Goal: Task Accomplishment & Management: Complete application form

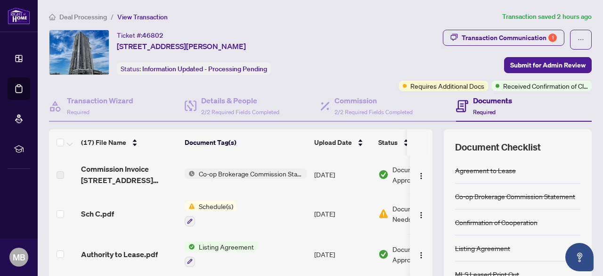
scroll to position [527, 0]
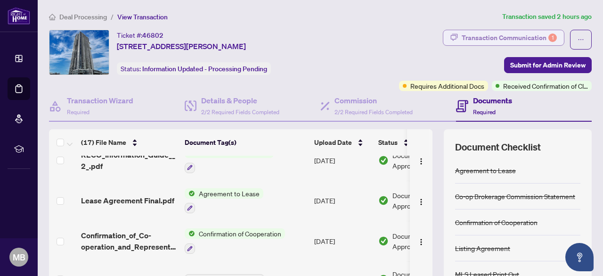
click at [465, 35] on div "Transaction Communication 1" at bounding box center [509, 37] width 95 height 15
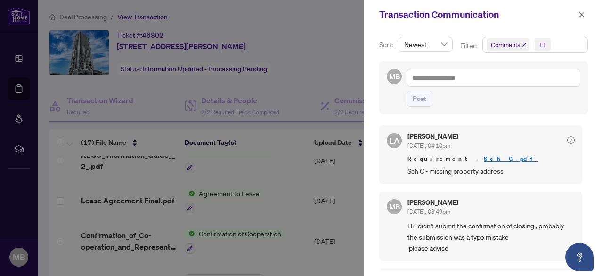
click at [484, 157] on link "Sch C.pdf" at bounding box center [511, 158] width 54 height 8
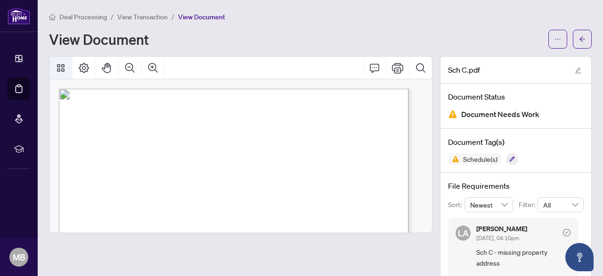
click at [57, 67] on icon "Thumbnails" at bounding box center [60, 67] width 11 height 11
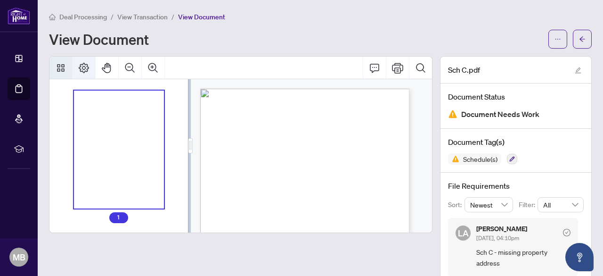
click at [79, 65] on icon "Page Layout" at bounding box center [83, 67] width 11 height 11
click at [369, 65] on icon "Comment" at bounding box center [374, 67] width 11 height 11
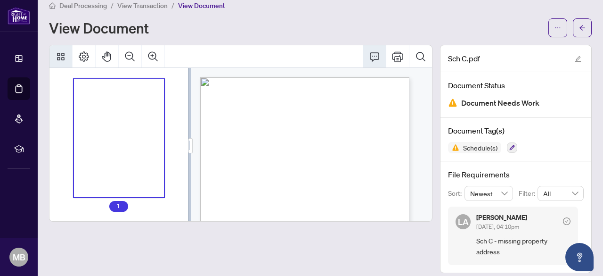
scroll to position [17, 0]
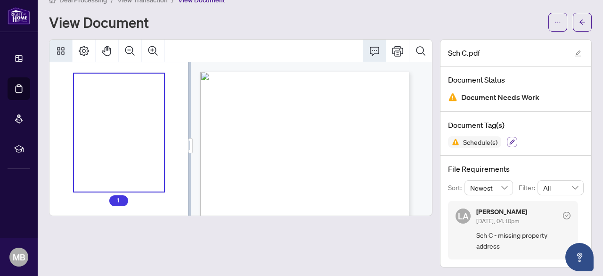
click at [510, 139] on icon "button" at bounding box center [512, 141] width 5 height 5
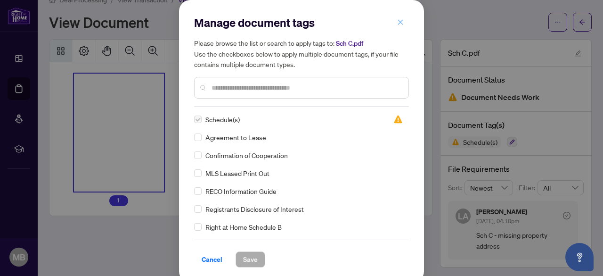
click at [400, 20] on button "button" at bounding box center [400, 22] width 19 height 16
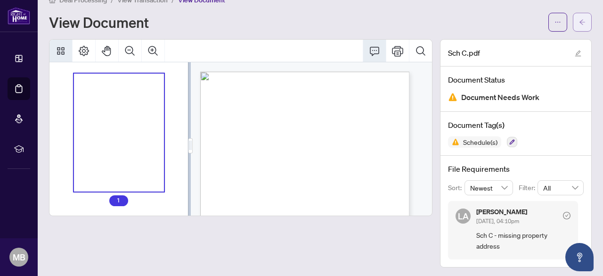
click at [579, 17] on span "button" at bounding box center [582, 22] width 7 height 15
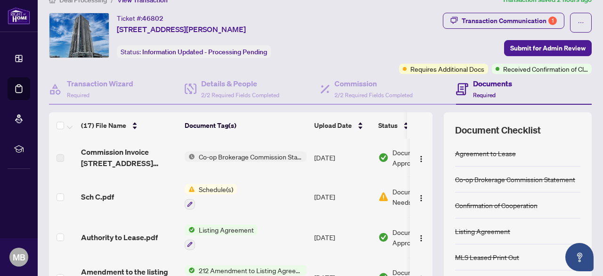
click at [351, 193] on td "[DATE]" at bounding box center [342, 196] width 64 height 41
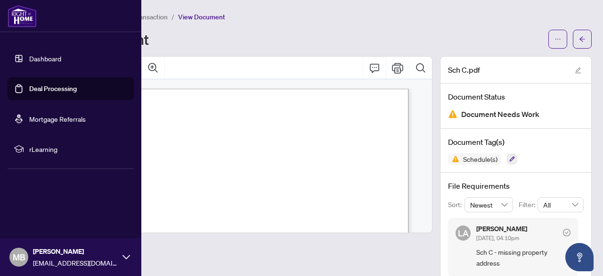
click at [51, 54] on link "Dashboard" at bounding box center [45, 58] width 32 height 8
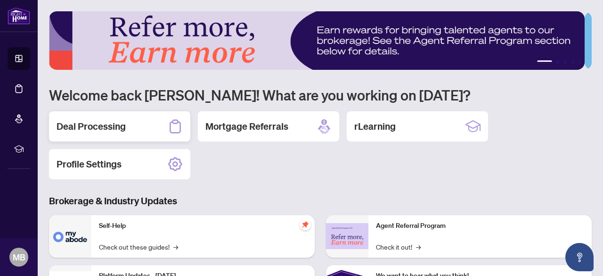
click at [81, 127] on h2 "Deal Processing" at bounding box center [91, 126] width 69 height 13
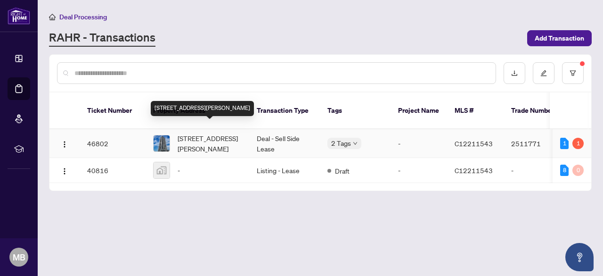
click at [204, 133] on span "[STREET_ADDRESS][PERSON_NAME]" at bounding box center [210, 143] width 64 height 21
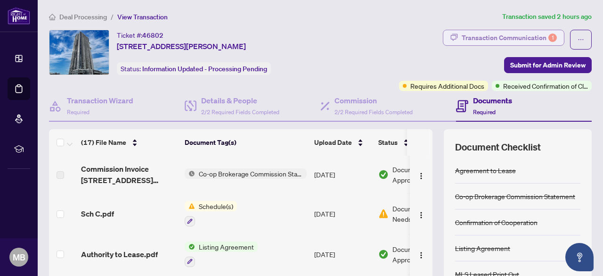
click at [498, 33] on div "Transaction Communication 1" at bounding box center [509, 37] width 95 height 15
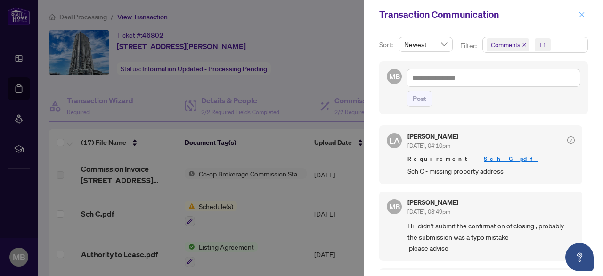
click at [577, 12] on button "button" at bounding box center [582, 14] width 12 height 11
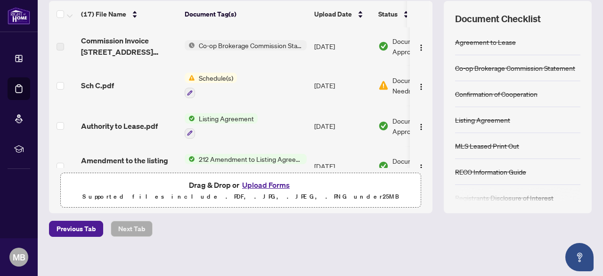
scroll to position [131, 0]
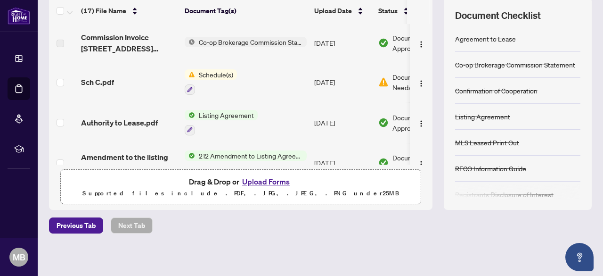
click at [261, 180] on button "Upload Forms" at bounding box center [265, 181] width 53 height 12
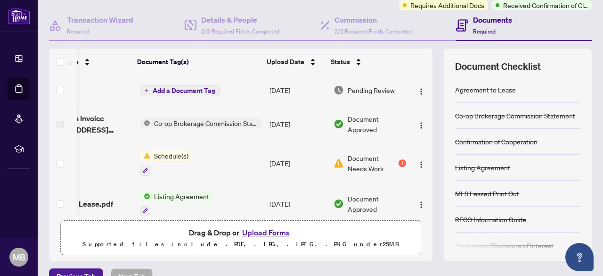
scroll to position [0, 55]
drag, startPoint x: 421, startPoint y: 84, endPoint x: 421, endPoint y: 99, distance: 15.5
click at [421, 99] on td at bounding box center [421, 90] width 23 height 30
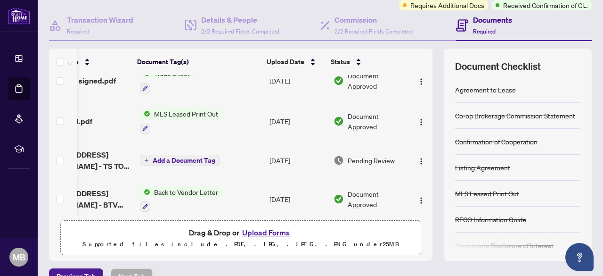
scroll to position [210, 55]
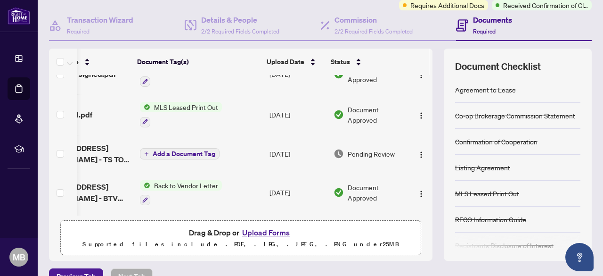
drag, startPoint x: 223, startPoint y: 210, endPoint x: 195, endPoint y: 212, distance: 27.9
click at [195, 212] on div "Sch C.pdf Add a Document Tag Aug/19/2025 Pending Review Commission Invoice 55 A…" at bounding box center [240, 145] width 383 height 140
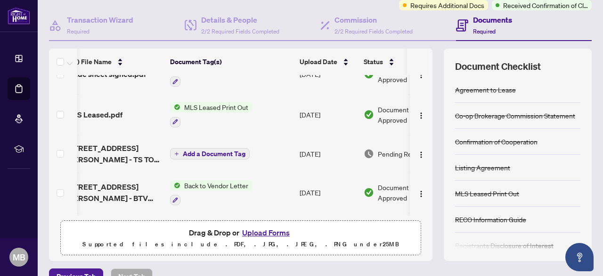
scroll to position [0, 0]
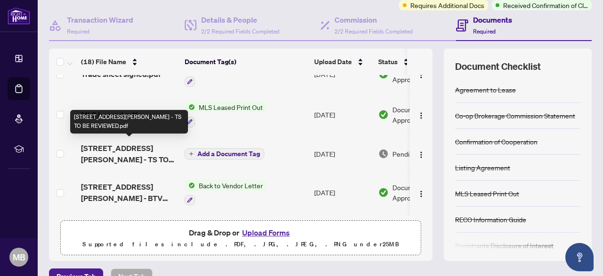
click at [159, 145] on span "[STREET_ADDRESS][PERSON_NAME] - TS TO BE REVIEWED.pdf" at bounding box center [129, 153] width 96 height 23
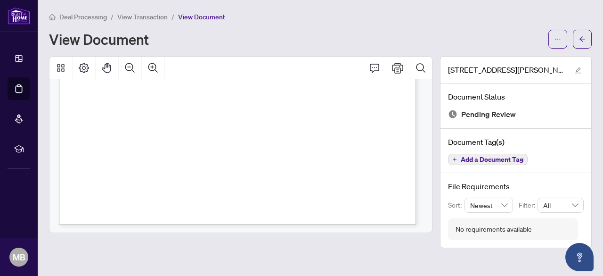
scroll to position [334, 0]
click at [587, 33] on button "button" at bounding box center [582, 39] width 19 height 19
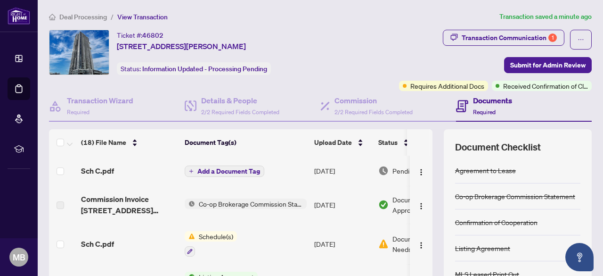
click at [425, 168] on div "(18) File Name Document Tag(s) Upload Date Status Sch C.pdf Add a Document Tag …" at bounding box center [320, 235] width 543 height 212
drag, startPoint x: 425, startPoint y: 168, endPoint x: 424, endPoint y: 184, distance: 16.0
click at [424, 184] on div "(18) File Name Document Tag(s) Upload Date Status Sch C.pdf Add a Document Tag …" at bounding box center [320, 235] width 543 height 212
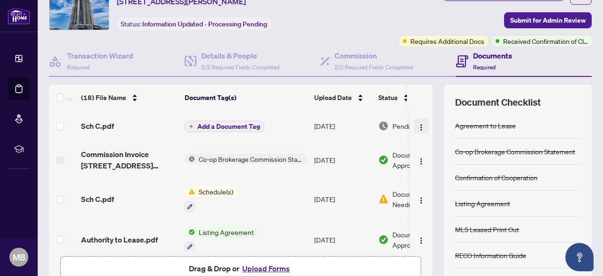
click at [417, 123] on img "button" at bounding box center [421, 127] width 8 height 8
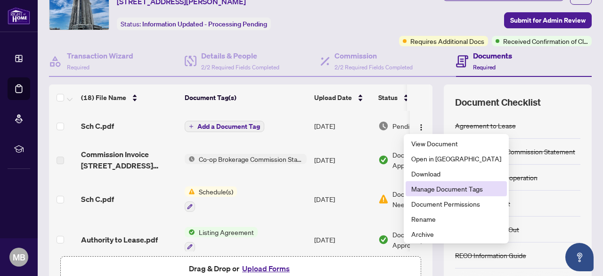
click at [437, 190] on span "Manage Document Tags" at bounding box center [456, 188] width 90 height 10
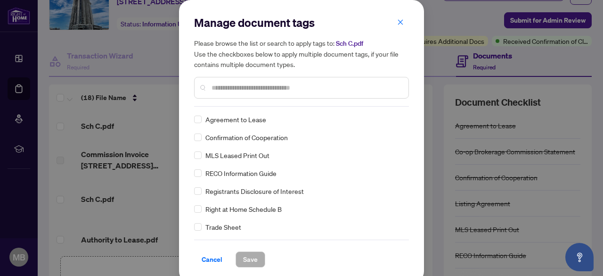
click at [244, 90] on input "text" at bounding box center [305, 87] width 189 height 10
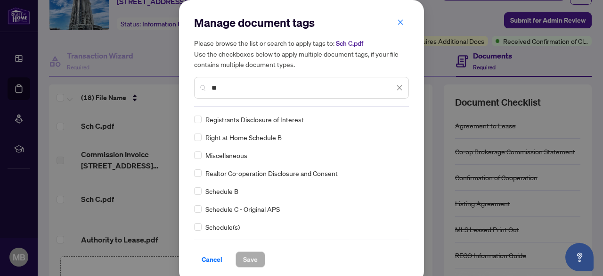
type input "**"
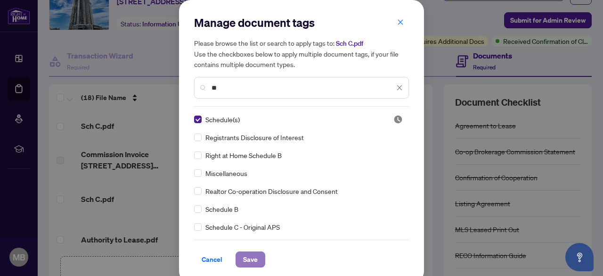
click at [244, 257] on span "Save" at bounding box center [250, 258] width 15 height 15
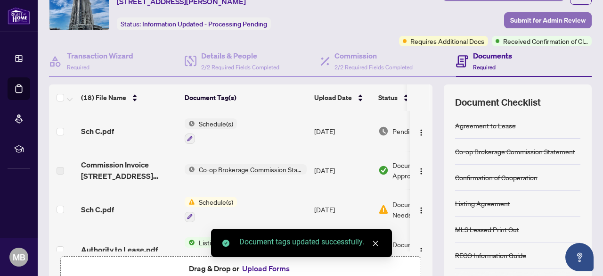
click at [546, 19] on span "Submit for Admin Review" at bounding box center [547, 20] width 75 height 15
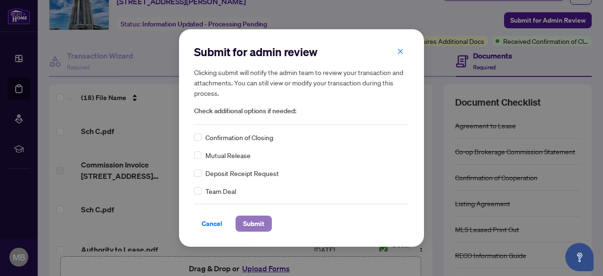
click at [252, 219] on span "Submit" at bounding box center [253, 223] width 21 height 15
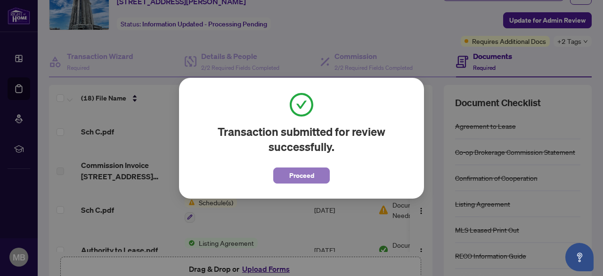
click at [312, 170] on span "Proceed" at bounding box center [301, 175] width 25 height 15
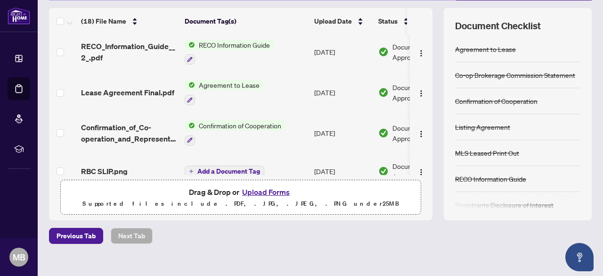
scroll to position [567, 0]
